Goal: Register for event/course

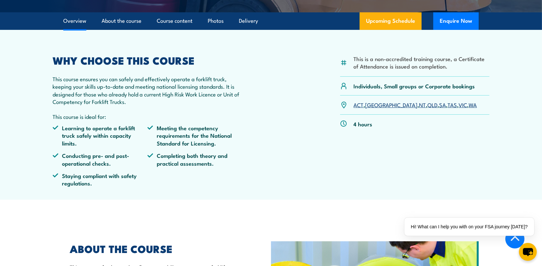
scroll to position [130, 0]
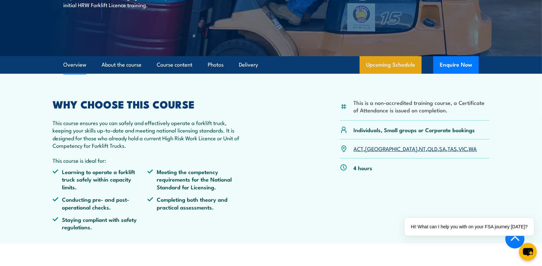
click at [404, 64] on link "Upcoming Schedule" at bounding box center [391, 65] width 62 height 18
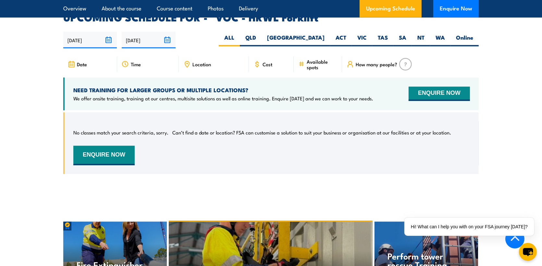
scroll to position [996, 0]
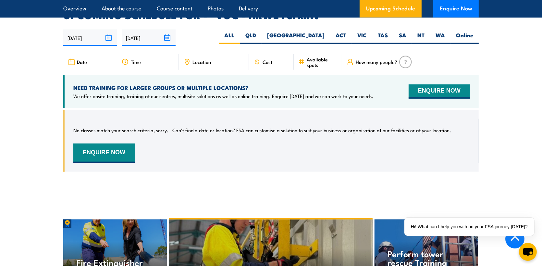
click at [401, 56] on img at bounding box center [405, 62] width 13 height 12
click at [383, 59] on span "How many people?" at bounding box center [377, 62] width 42 height 6
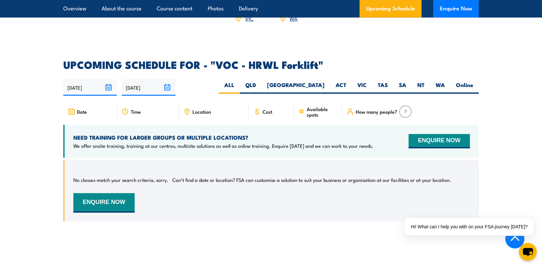
scroll to position [931, 0]
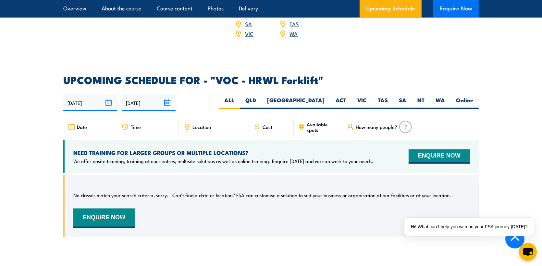
click at [457, 13] on button "Enquire Now" at bounding box center [455, 9] width 45 height 18
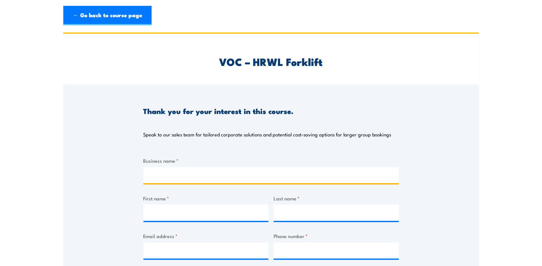
click at [175, 173] on input "Business name *" at bounding box center [270, 175] width 255 height 16
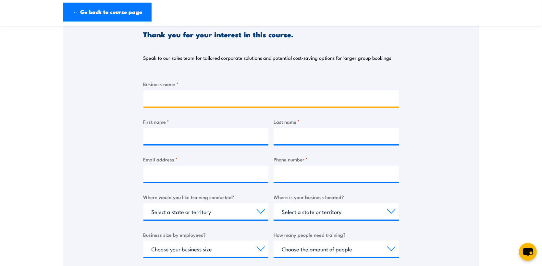
scroll to position [97, 0]
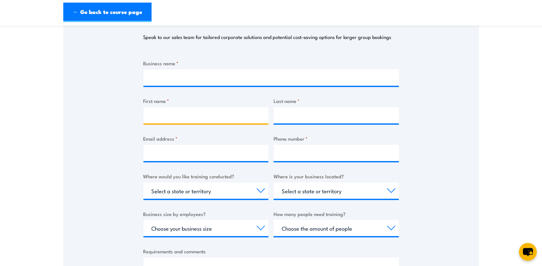
click at [175, 112] on input "First name *" at bounding box center [205, 115] width 125 height 16
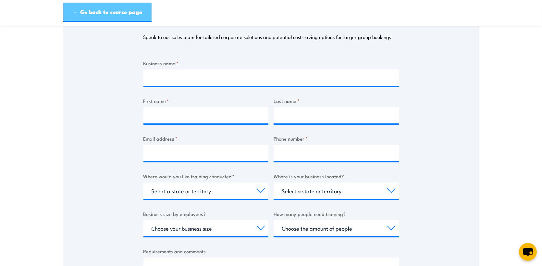
click at [73, 8] on link "← Go back to course page" at bounding box center [107, 12] width 88 height 19
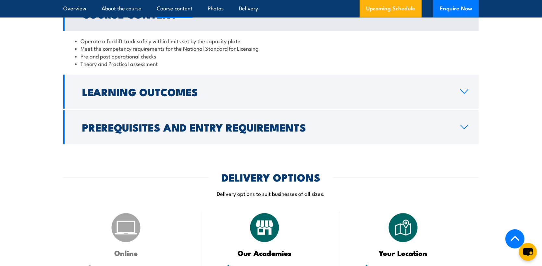
scroll to position [769, 0]
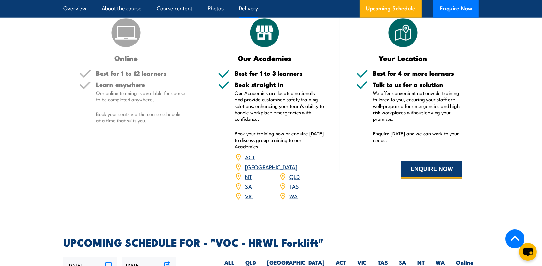
click at [420, 165] on button "ENQUIRE NOW" at bounding box center [431, 170] width 61 height 18
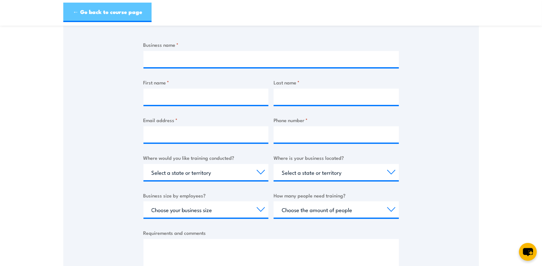
scroll to position [97, 0]
